Goal: Transaction & Acquisition: Subscribe to service/newsletter

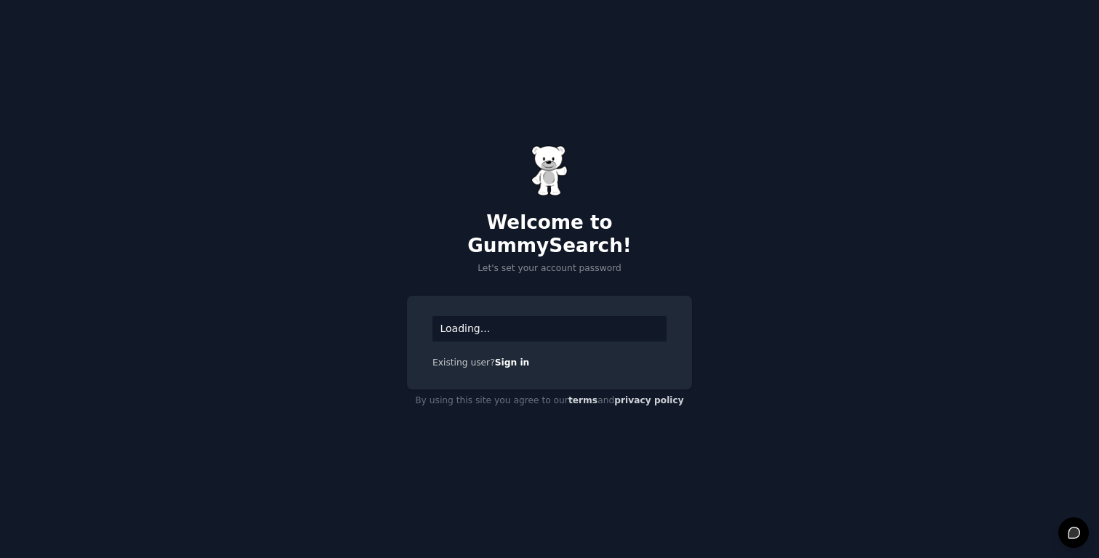
click at [563, 316] on div "Loading..." at bounding box center [549, 328] width 234 height 25
click at [536, 331] on div "Loading... Existing user? Sign in" at bounding box center [549, 343] width 285 height 94
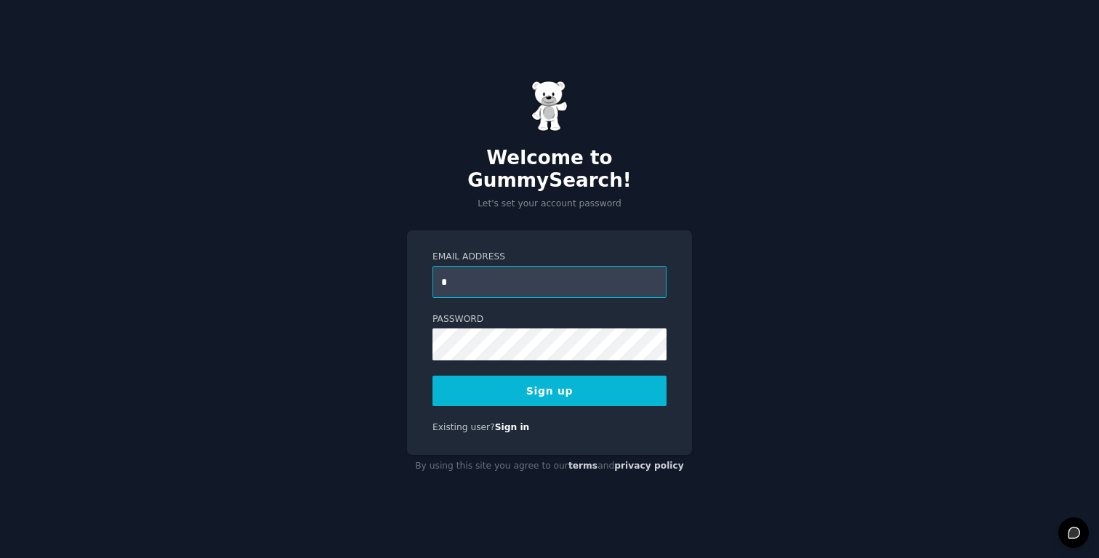
type input "**********"
click at [578, 384] on button "Sign up" at bounding box center [549, 391] width 234 height 31
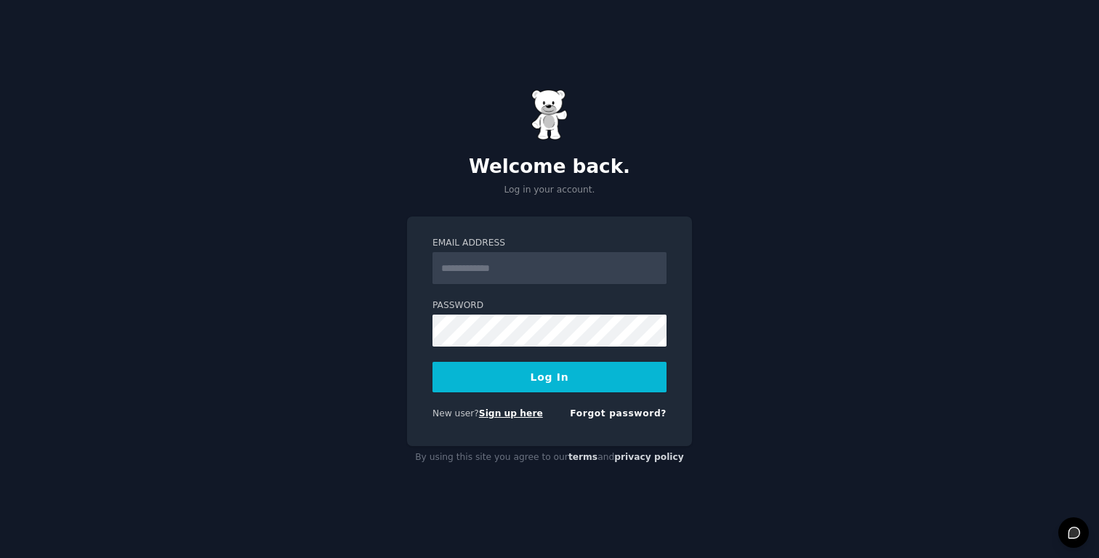
click at [494, 416] on link "Sign up here" at bounding box center [511, 413] width 64 height 10
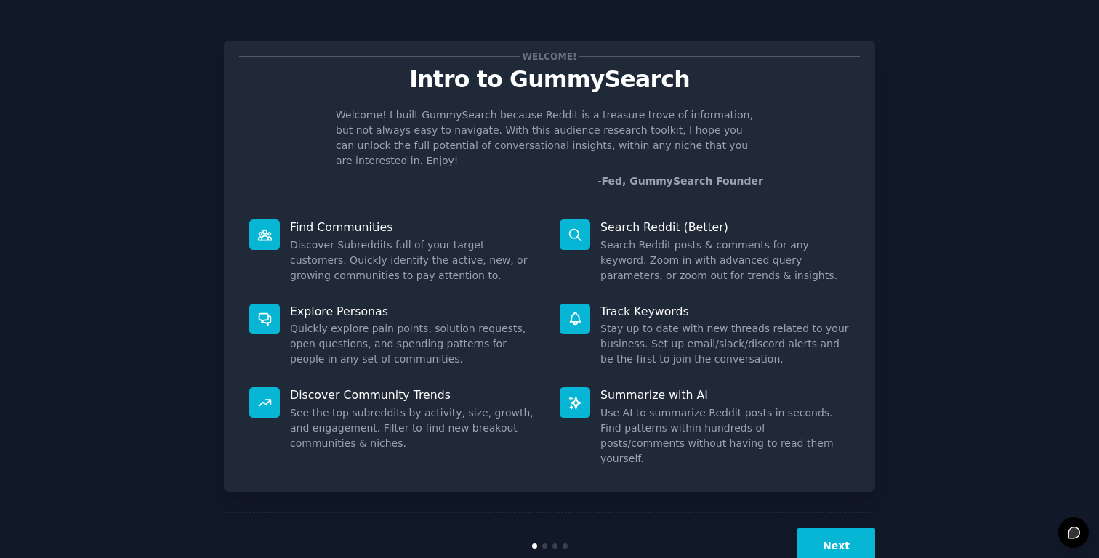
click at [815, 528] on button "Next" at bounding box center [836, 546] width 78 height 36
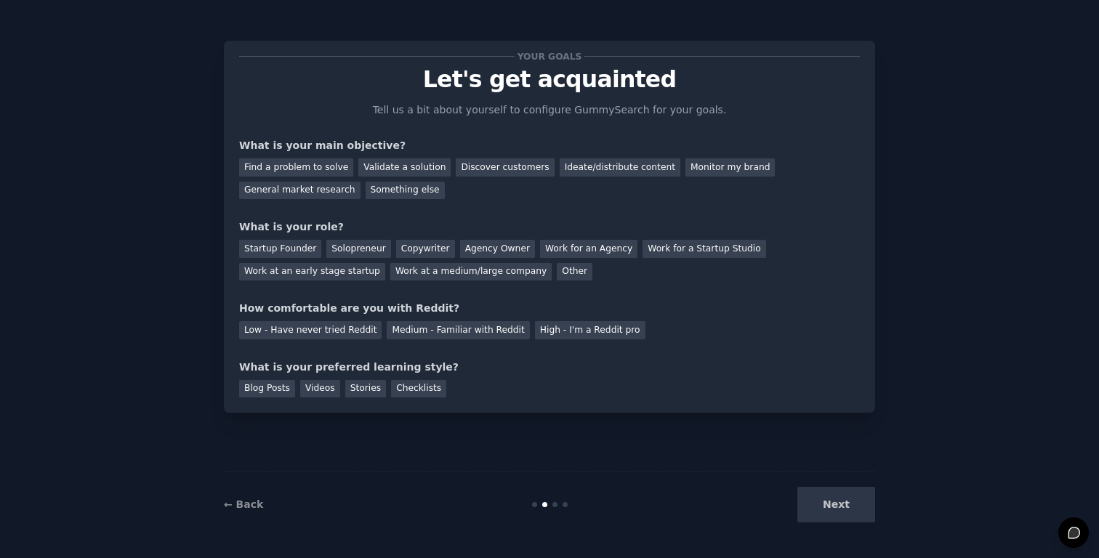
click at [837, 512] on div "Next" at bounding box center [766, 505] width 217 height 36
click at [355, 254] on div "Solopreneur" at bounding box center [358, 249] width 64 height 18
click at [315, 180] on div "Find a problem to solve Validate a solution Discover customers Ideate/distribut…" at bounding box center [549, 176] width 621 height 46
click at [310, 190] on div "General market research" at bounding box center [299, 191] width 121 height 18
click at [320, 317] on div "How comfortable are you with Reddit? Low - Have never tried Reddit Medium - Fam…" at bounding box center [549, 320] width 621 height 39
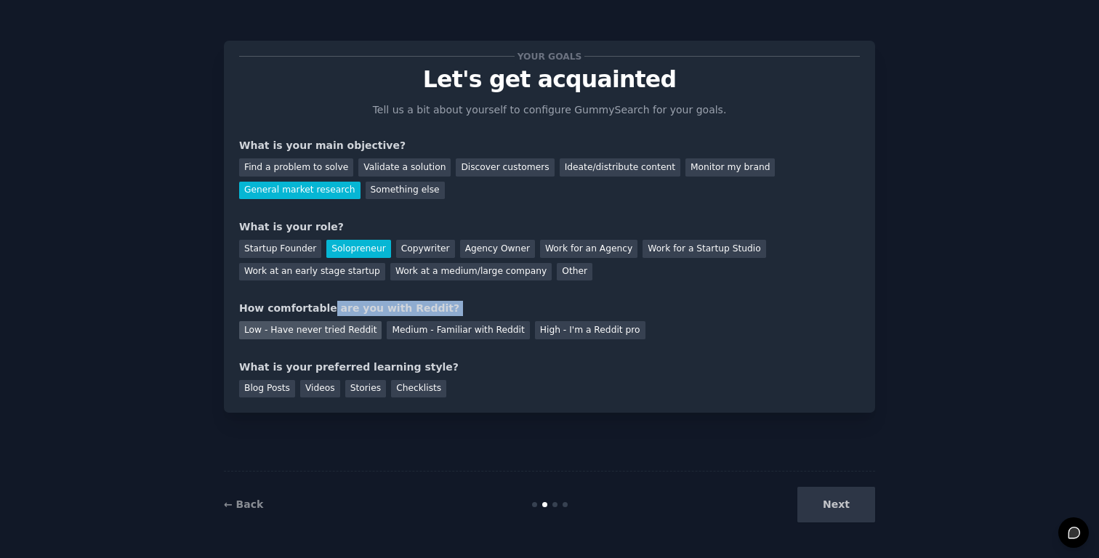
click at [320, 323] on div "Low - Have never tried Reddit" at bounding box center [310, 330] width 142 height 18
click at [556, 322] on div "High - I'm a Reddit pro" at bounding box center [590, 330] width 110 height 18
click at [385, 389] on div "Blog Posts Videos Stories Checklists" at bounding box center [549, 386] width 621 height 23
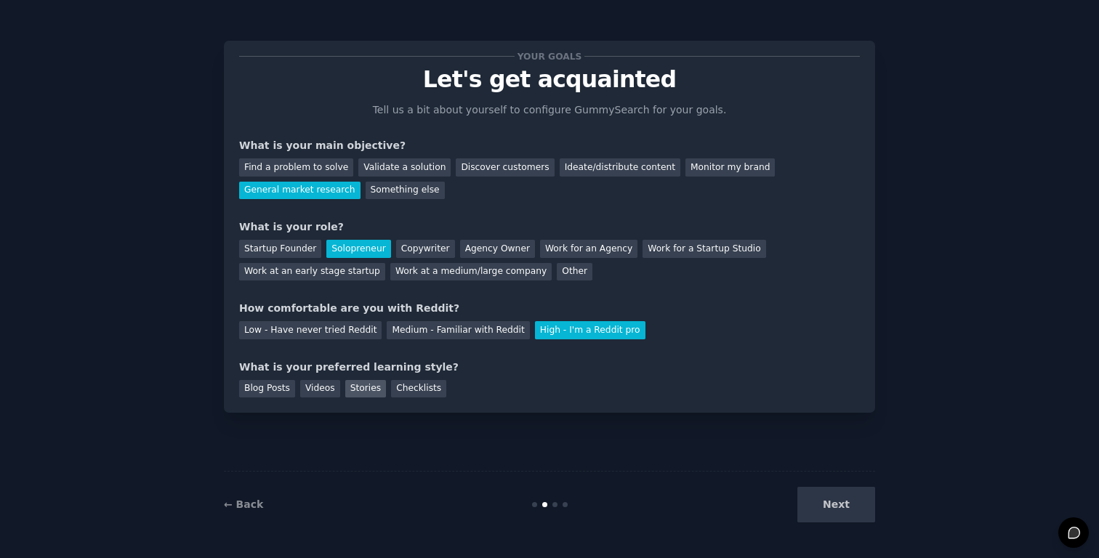
click at [369, 392] on div "Stories" at bounding box center [365, 389] width 41 height 18
click at [260, 394] on div "Blog Posts" at bounding box center [267, 389] width 56 height 18
click at [822, 503] on button "Next" at bounding box center [836, 505] width 78 height 36
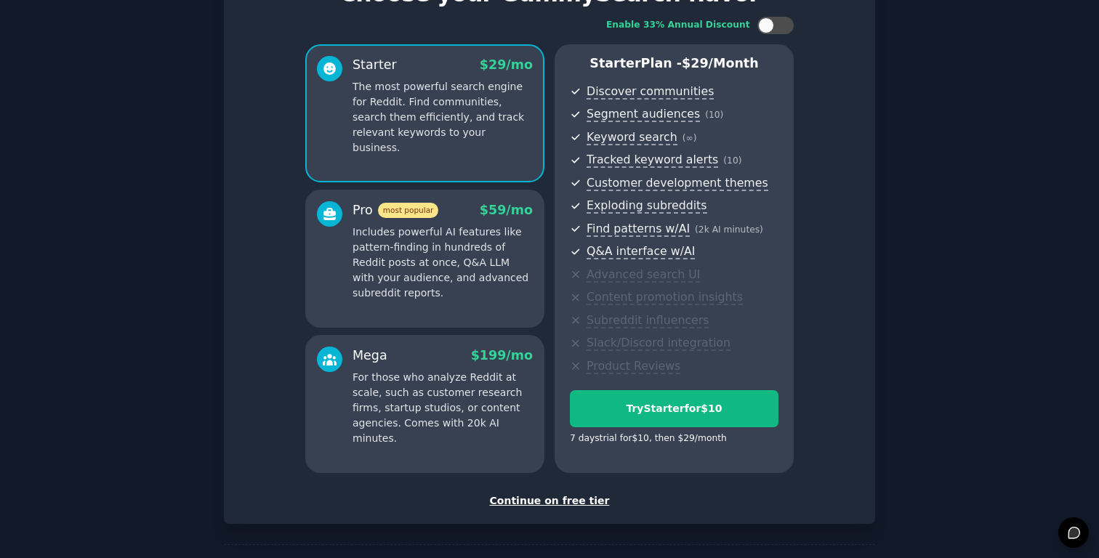
scroll to position [139, 0]
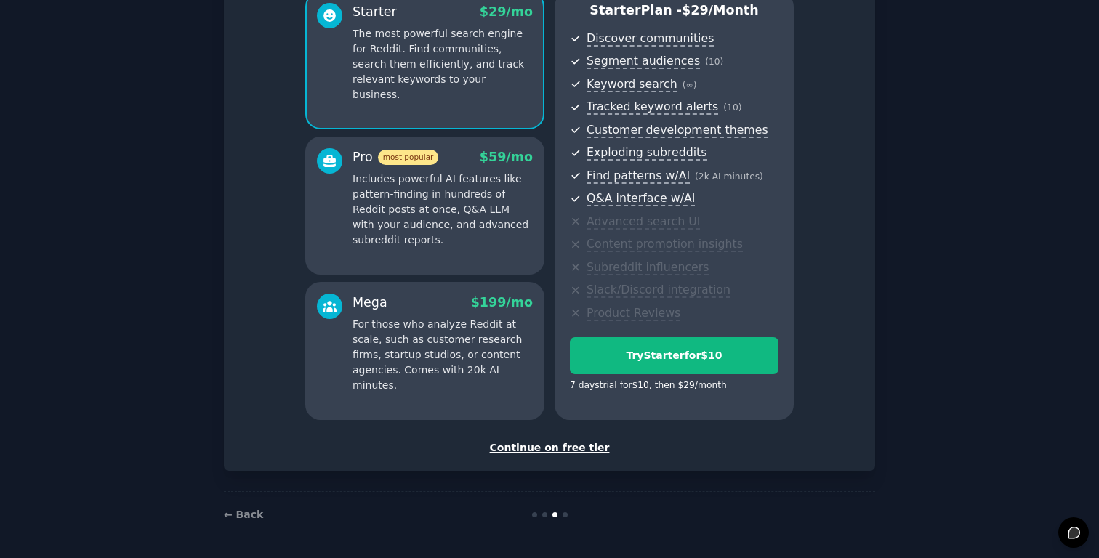
click at [565, 453] on div "Continue on free tier" at bounding box center [549, 447] width 621 height 15
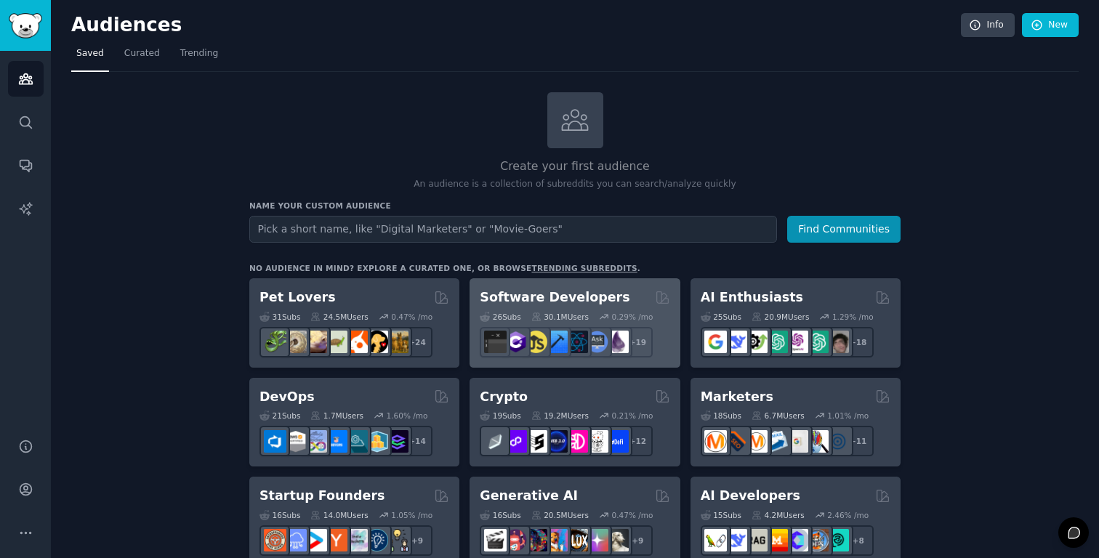
click at [598, 297] on h2 "Software Developers" at bounding box center [555, 297] width 150 height 18
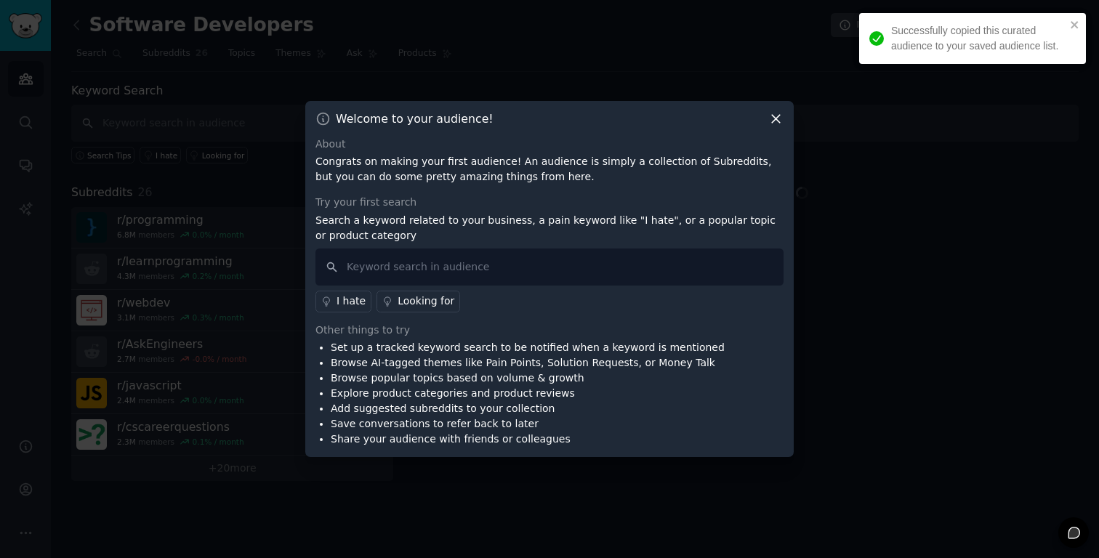
click at [780, 128] on div "Welcome to your audience! About Congrats on making your first audience! An audi…" at bounding box center [549, 279] width 488 height 357
click at [778, 126] on icon at bounding box center [775, 118] width 15 height 15
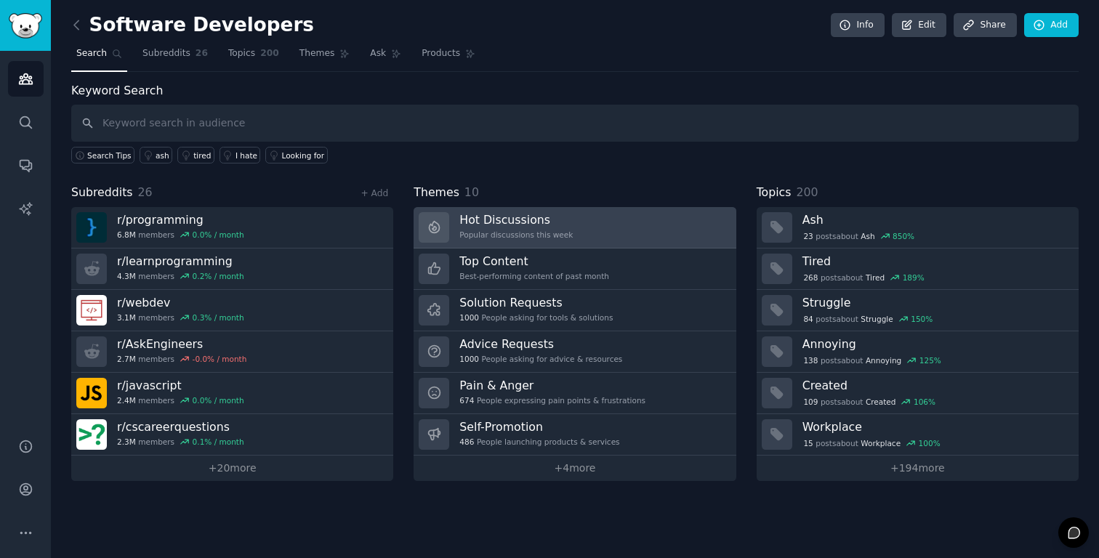
click at [493, 233] on div "Popular discussions this week" at bounding box center [515, 235] width 113 height 10
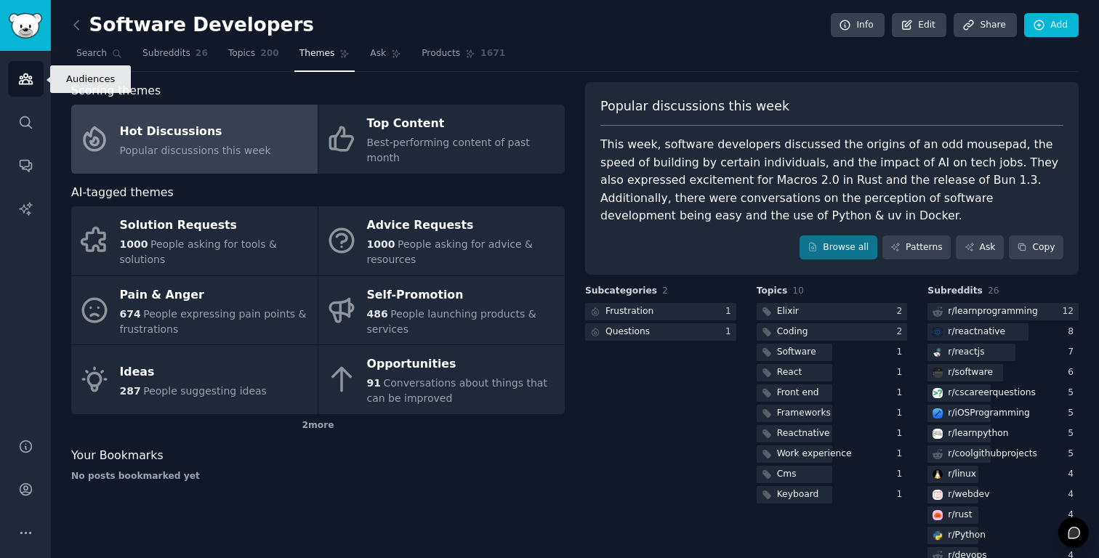
click at [21, 65] on link "Audiences" at bounding box center [26, 79] width 36 height 36
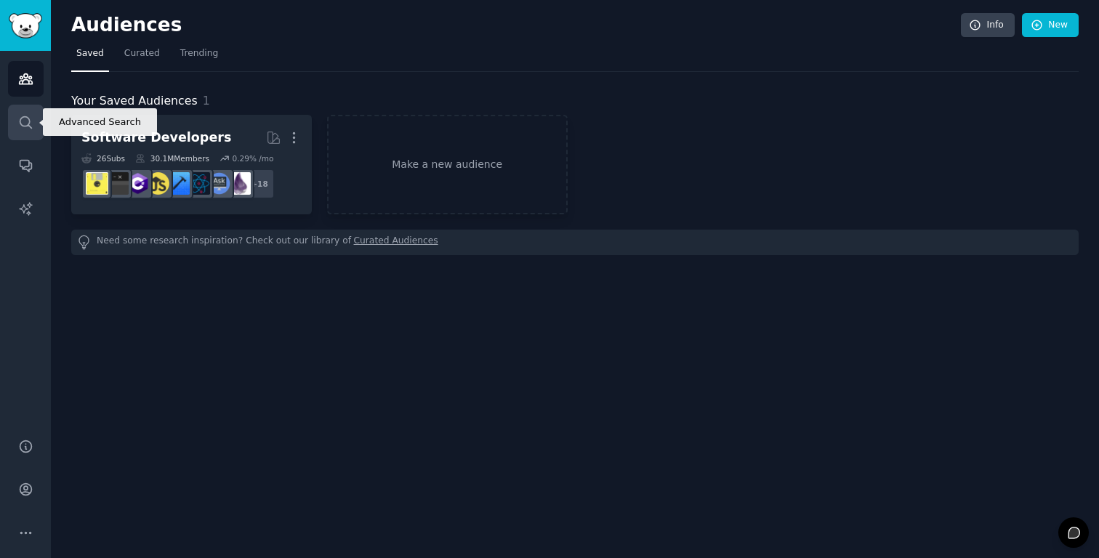
click at [23, 128] on icon "Sidebar" at bounding box center [25, 122] width 15 height 15
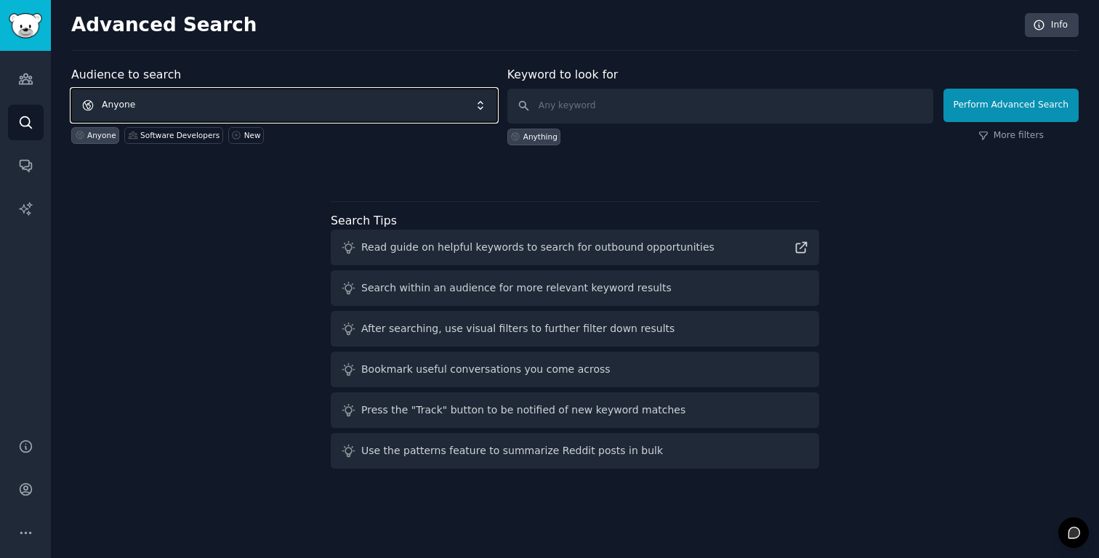
click at [302, 102] on span "Anyone" at bounding box center [284, 105] width 426 height 33
click at [46, 81] on div "Audiences Search Conversations AI Reports" at bounding box center [25, 236] width 51 height 370
click at [38, 81] on link "Audiences" at bounding box center [26, 79] width 36 height 36
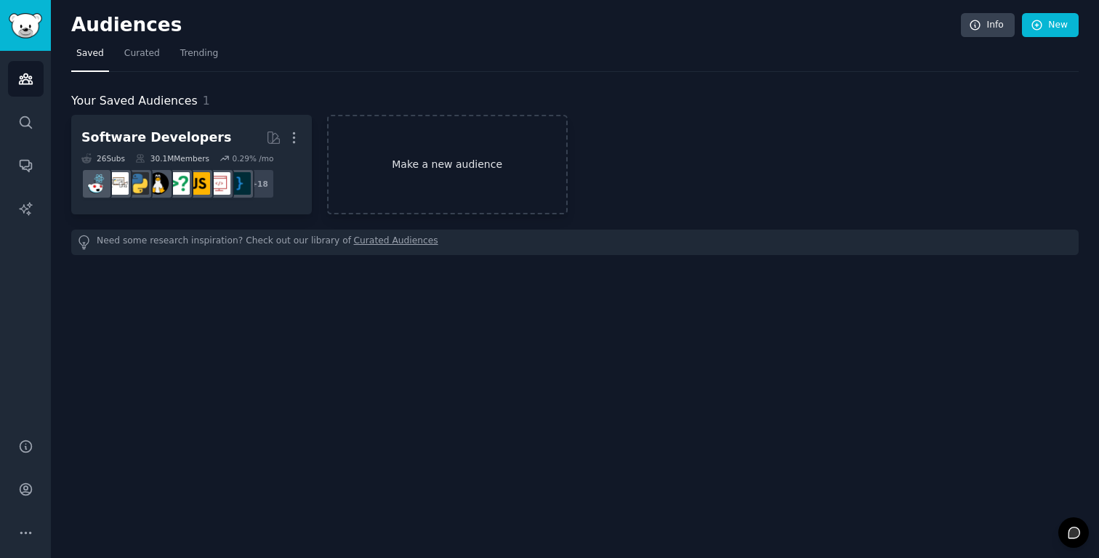
click at [414, 178] on link "Make a new audience" at bounding box center [447, 165] width 241 height 100
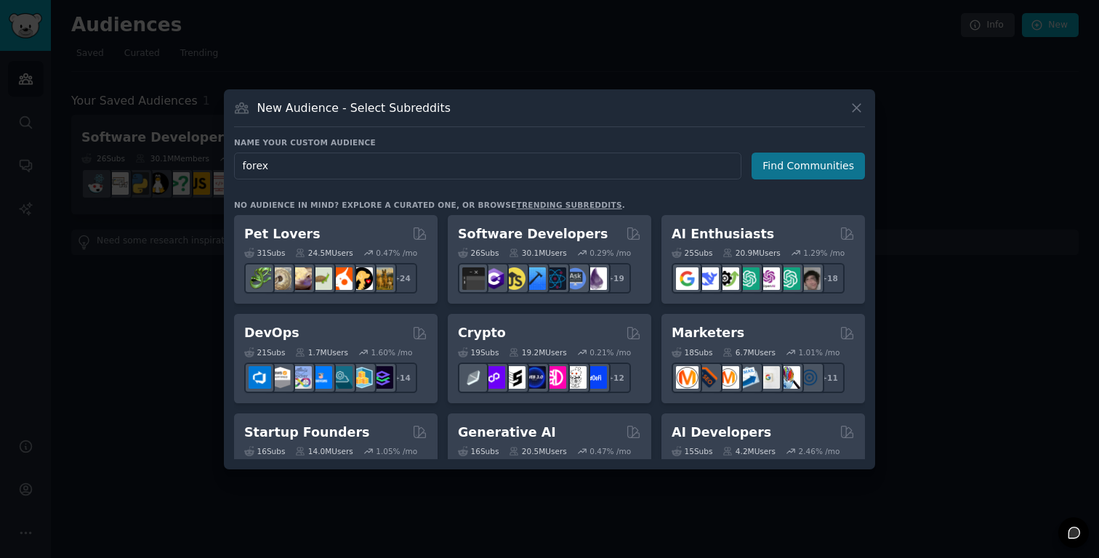
type input "forex"
click at [791, 168] on button "Find Communities" at bounding box center [807, 166] width 113 height 27
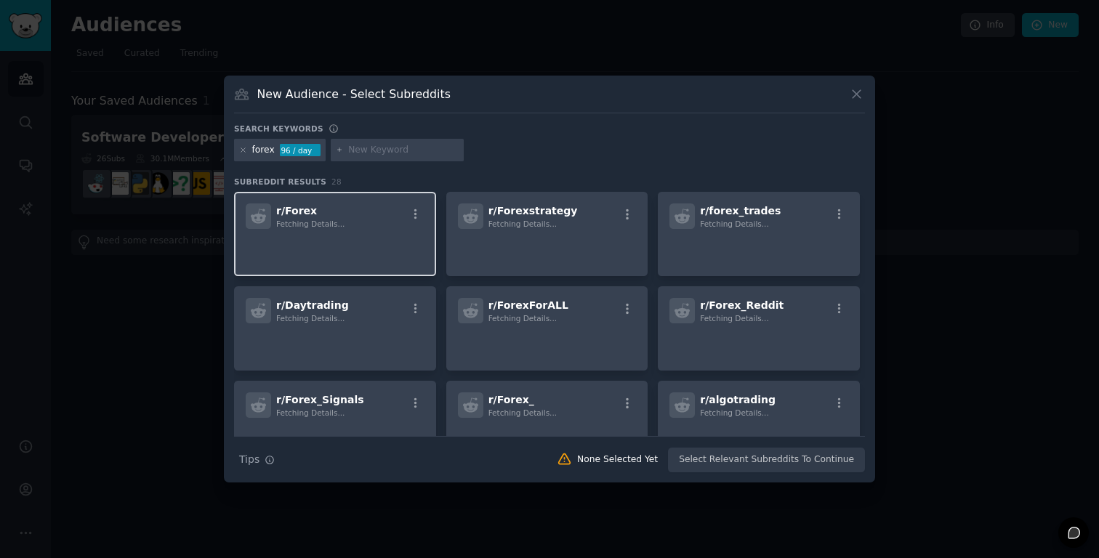
click at [341, 224] on span "Fetching Details..." at bounding box center [310, 223] width 68 height 9
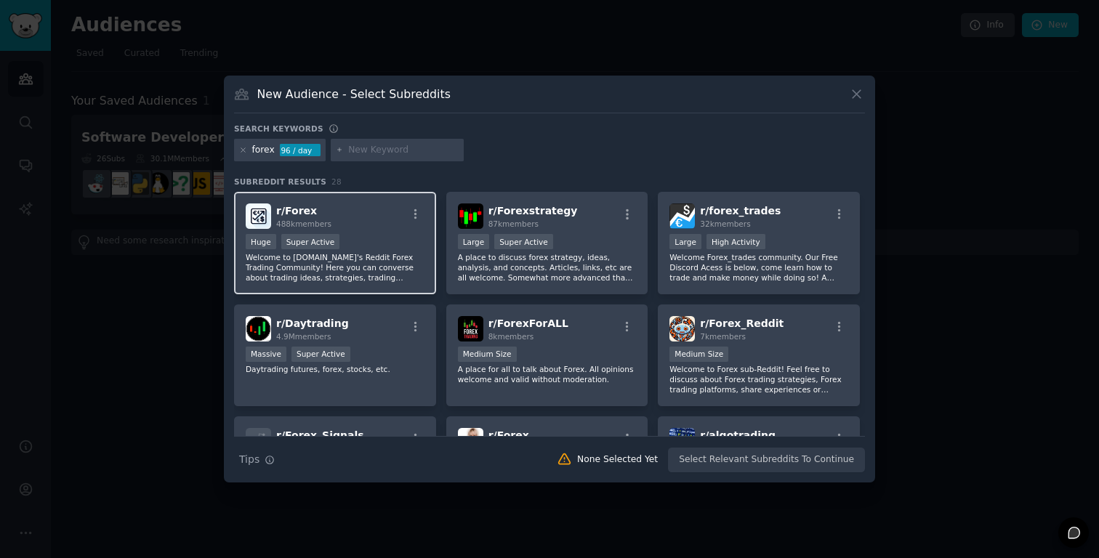
click at [390, 232] on div "r/ Forex 488k members Huge Super Active Welcome to [DOMAIN_NAME]'s Reddit Forex…" at bounding box center [335, 243] width 202 height 102
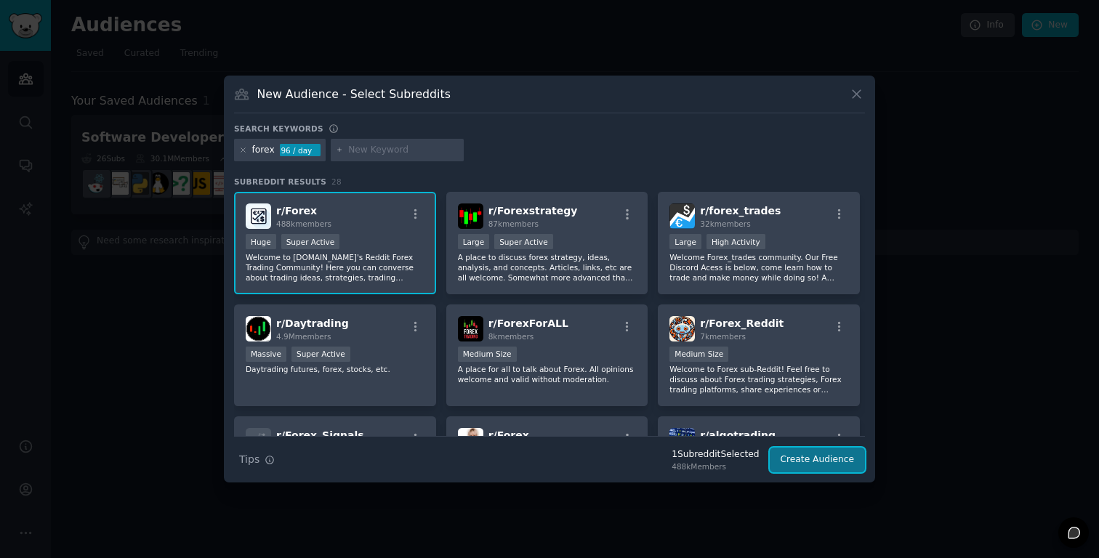
click at [833, 466] on button "Create Audience" at bounding box center [817, 460] width 96 height 25
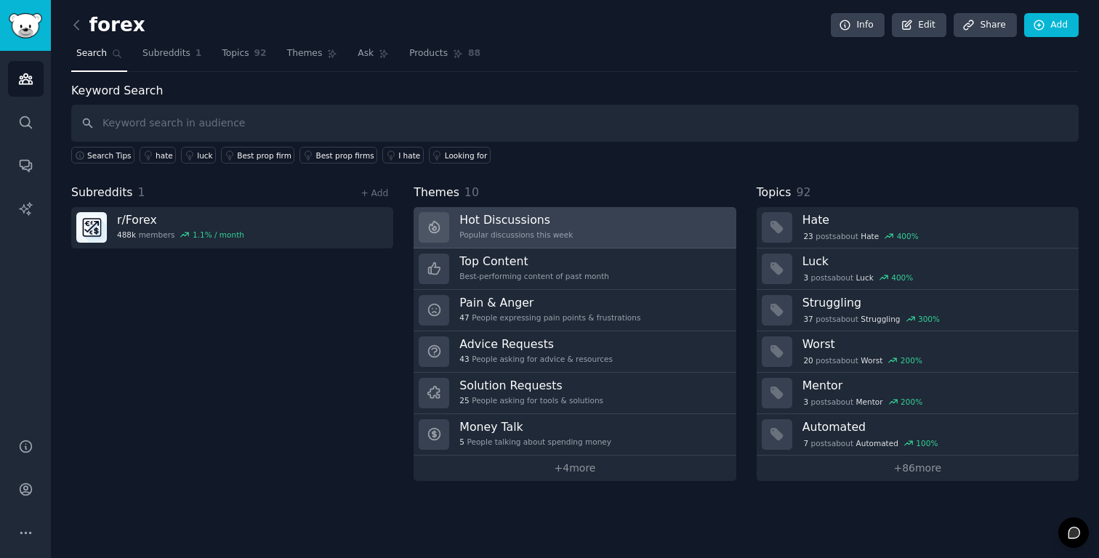
click at [597, 235] on link "Hot Discussions Popular discussions this week" at bounding box center [574, 227] width 322 height 41
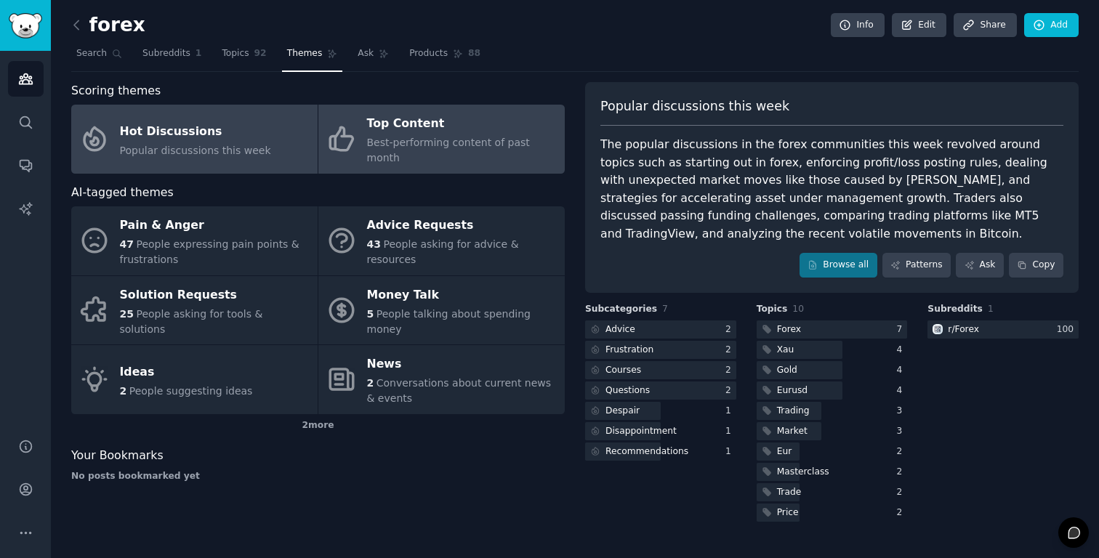
click at [431, 149] on div "Best-performing content of past month" at bounding box center [462, 150] width 190 height 31
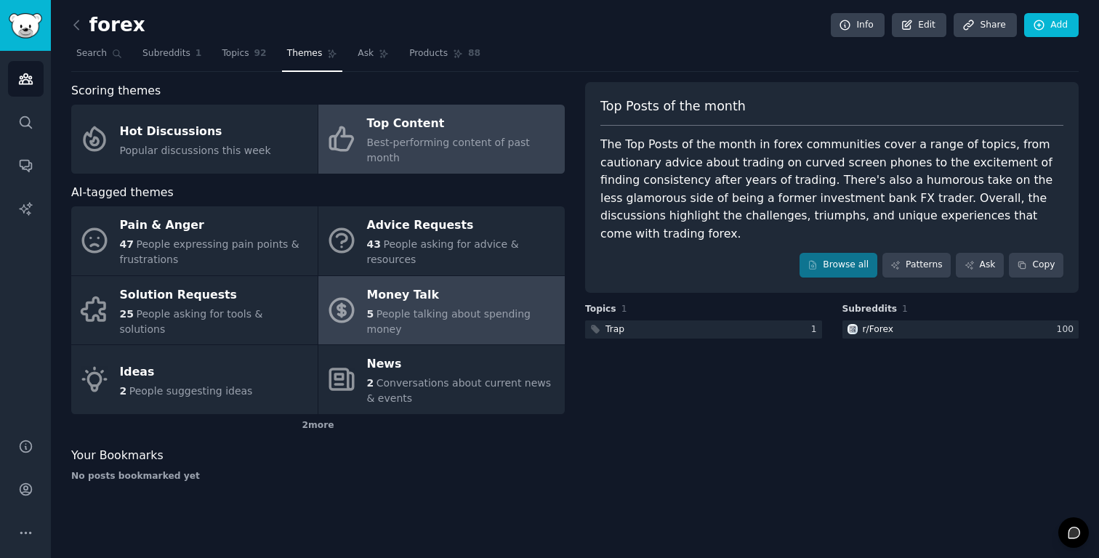
click at [477, 310] on link "Money Talk 5 People talking about spending money" at bounding box center [441, 310] width 246 height 69
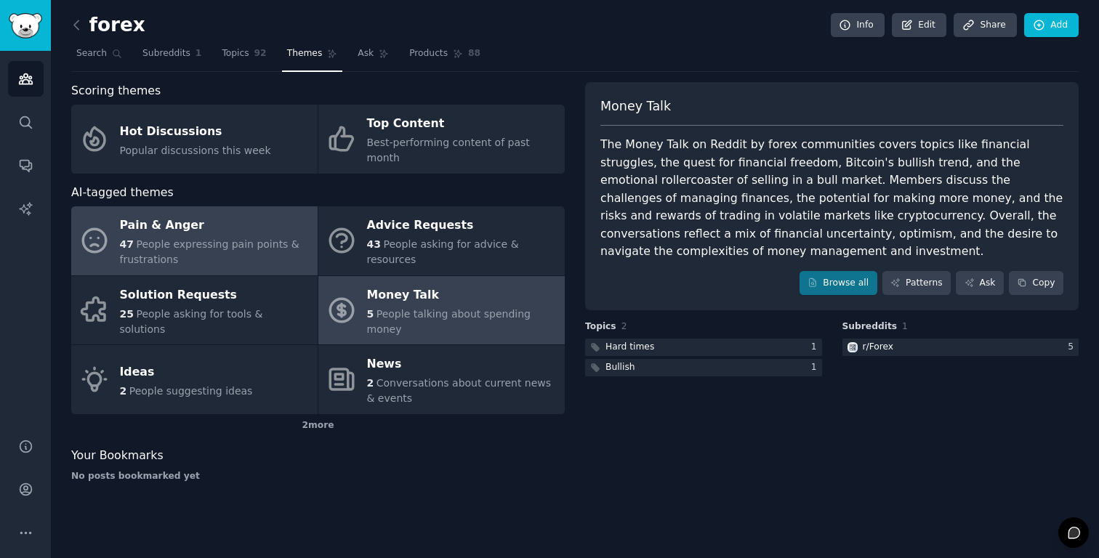
click at [243, 238] on span "People expressing pain points & frustrations" at bounding box center [209, 251] width 179 height 27
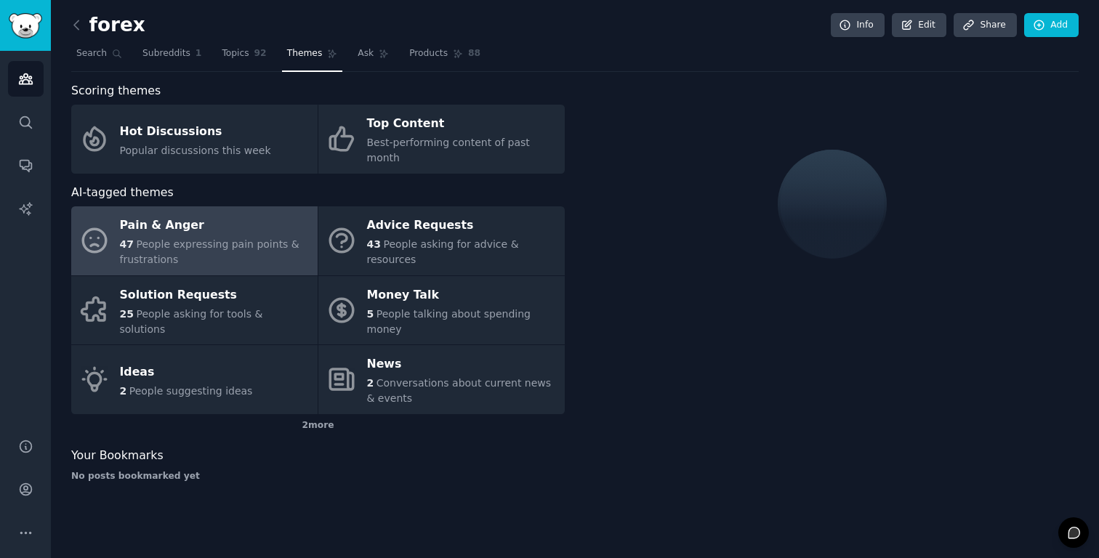
click at [242, 76] on div "forex Info Edit Share Add Search Subreddits 1 Topics 92 Themes Ask Products 88 …" at bounding box center [574, 256] width 1007 height 472
click at [238, 62] on link "Topics 92" at bounding box center [244, 57] width 54 height 30
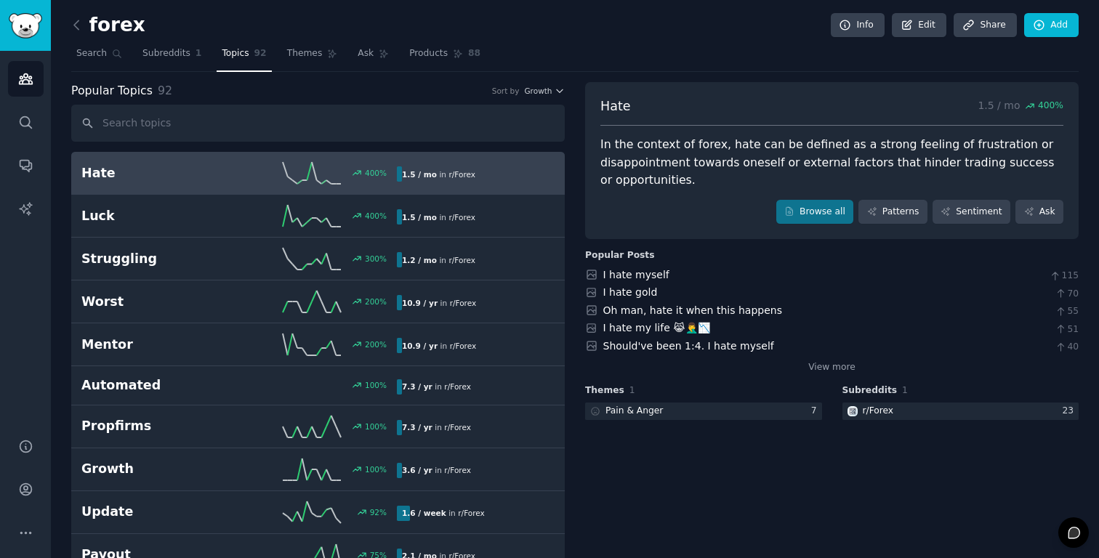
click at [414, 41] on div "forex Info Edit Share Add" at bounding box center [574, 28] width 1007 height 30
click at [414, 47] on span "Products" at bounding box center [428, 53] width 39 height 13
